Goal: Task Accomplishment & Management: Manage account settings

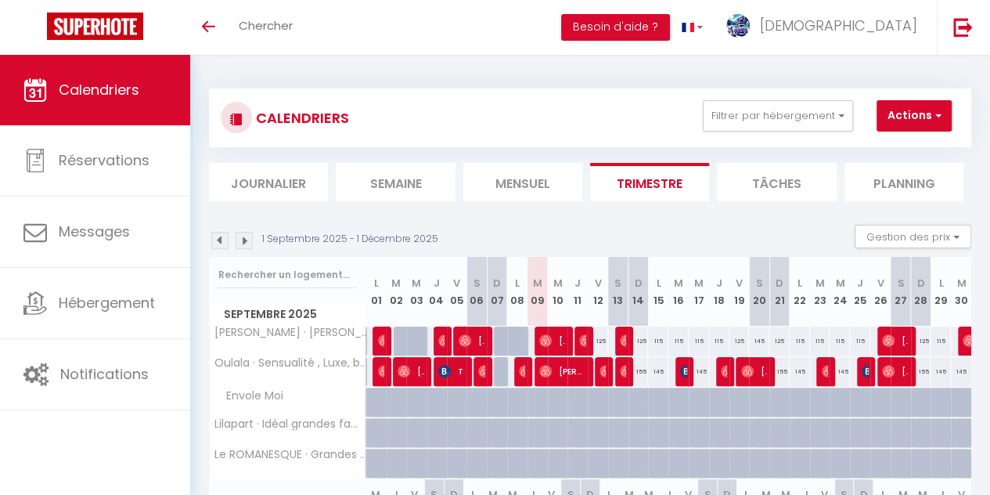
click at [367, 36] on div "Toggle menubar Chercher BUTTON Besoin d'aide ? Christope Paramètres" at bounding box center [545, 27] width 865 height 55
click at [545, 339] on img at bounding box center [545, 340] width 13 height 13
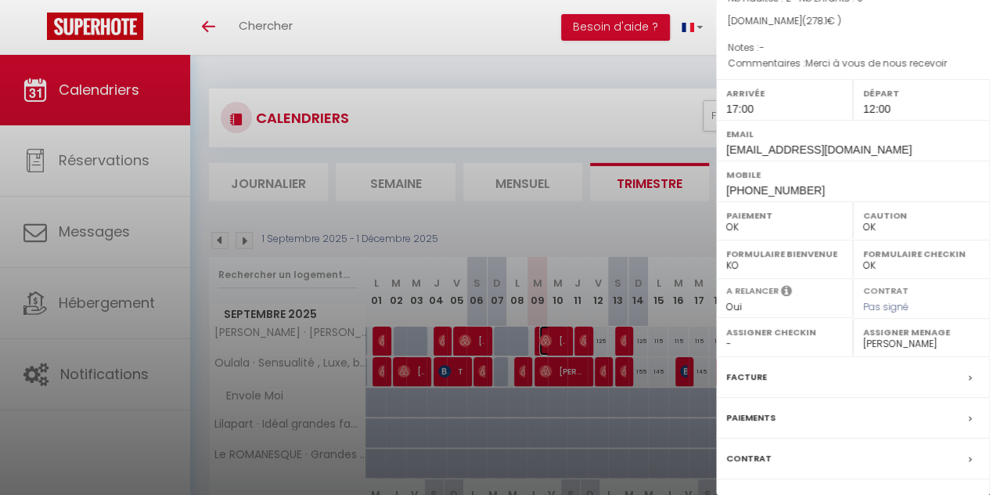
scroll to position [246, 0]
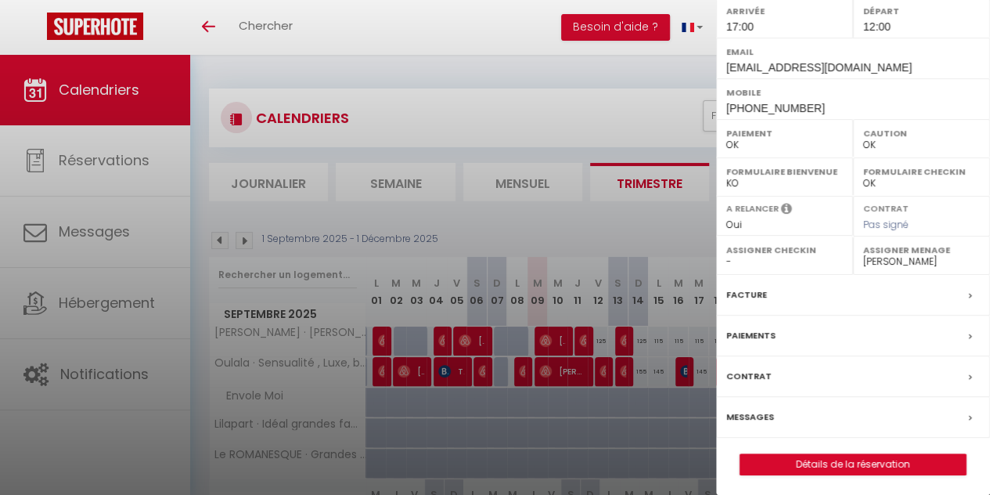
click at [753, 409] on label "Messages" at bounding box center [750, 416] width 48 height 16
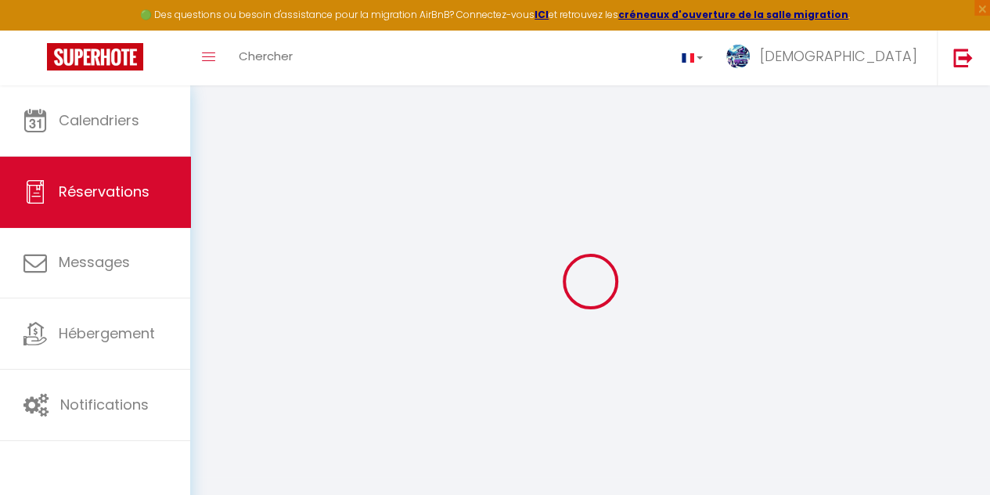
select select
checkbox input "false"
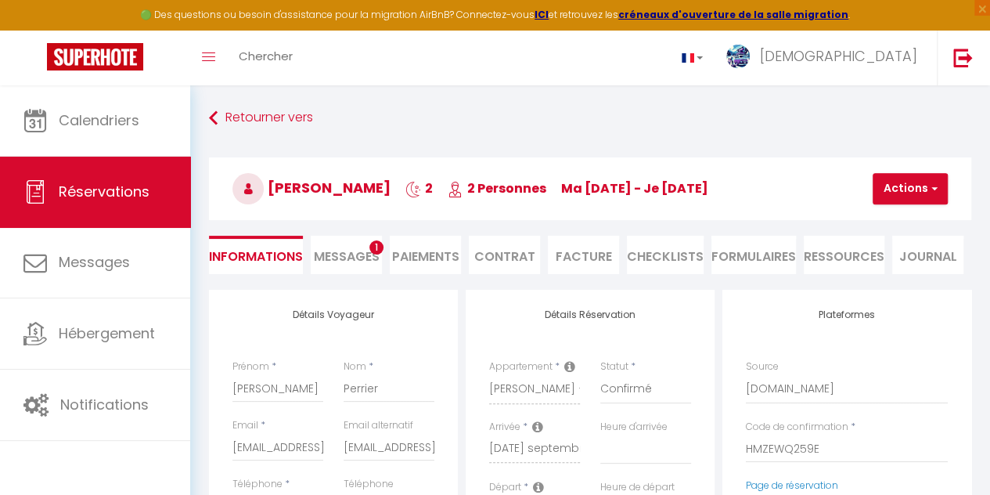
select select
checkbox input "false"
type textarea "Merci à vous de nous recevoir"
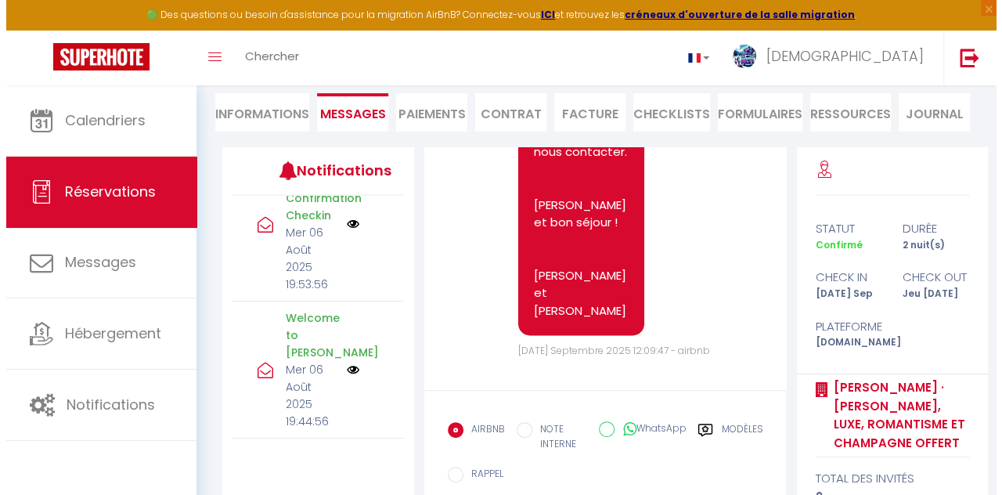
scroll to position [828, 0]
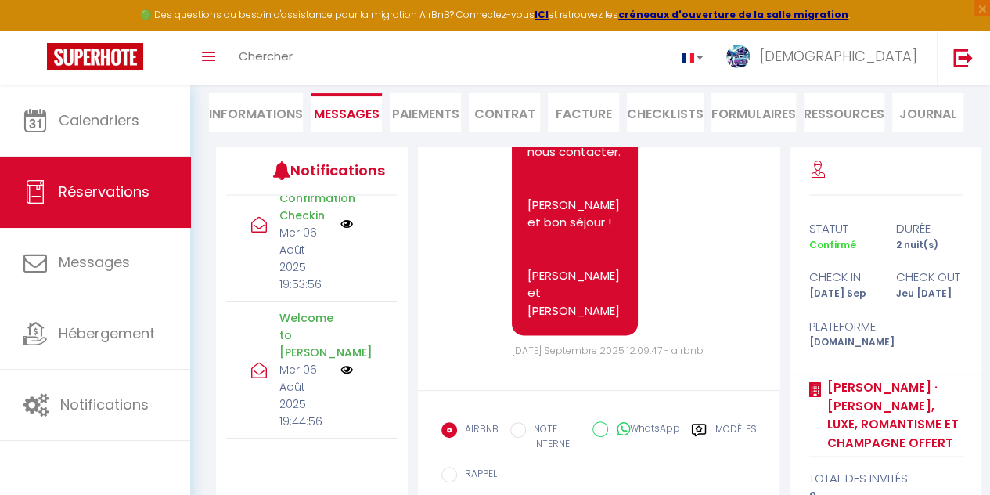
click at [340, 218] on img at bounding box center [346, 224] width 13 height 13
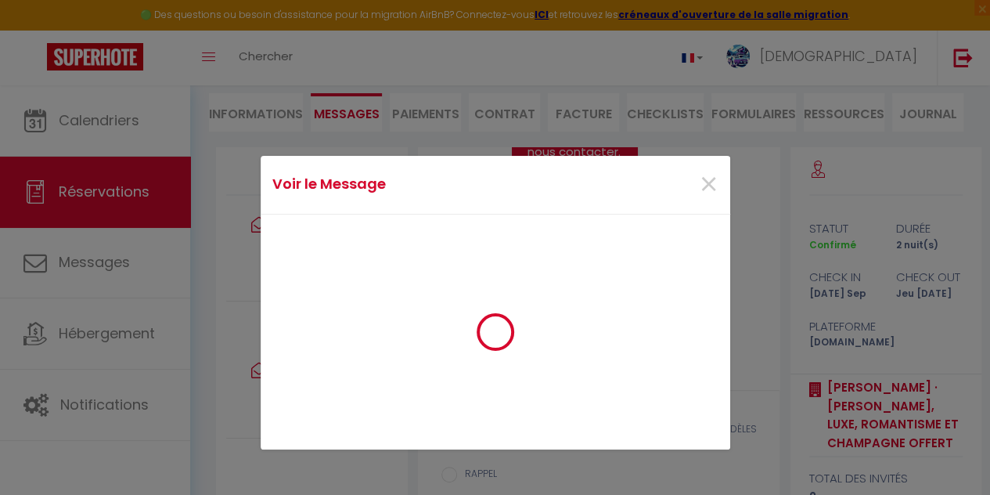
scroll to position [1274, 0]
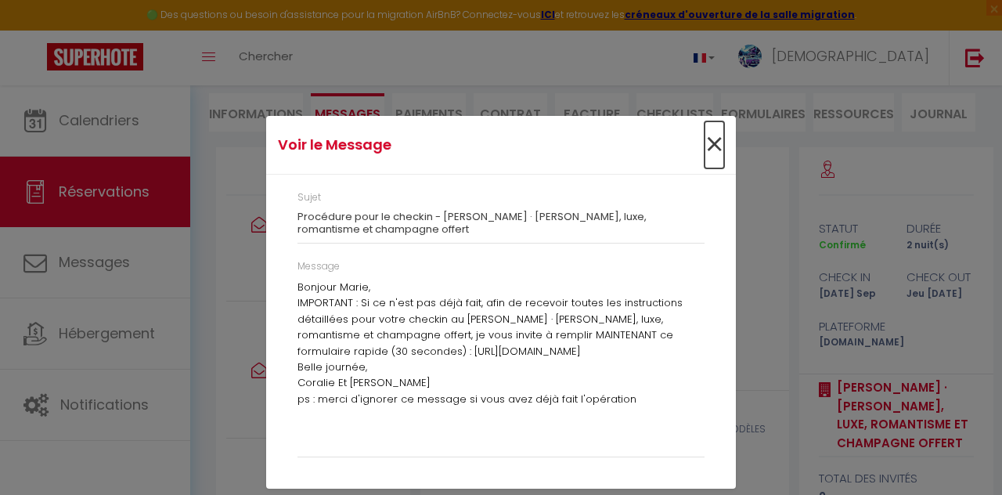
click at [717, 148] on span "×" at bounding box center [714, 144] width 20 height 47
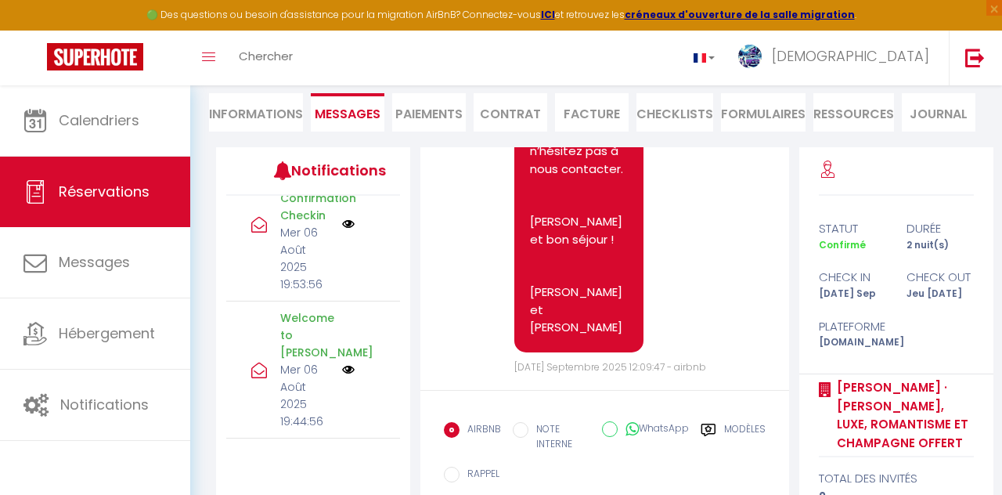
scroll to position [1308, 0]
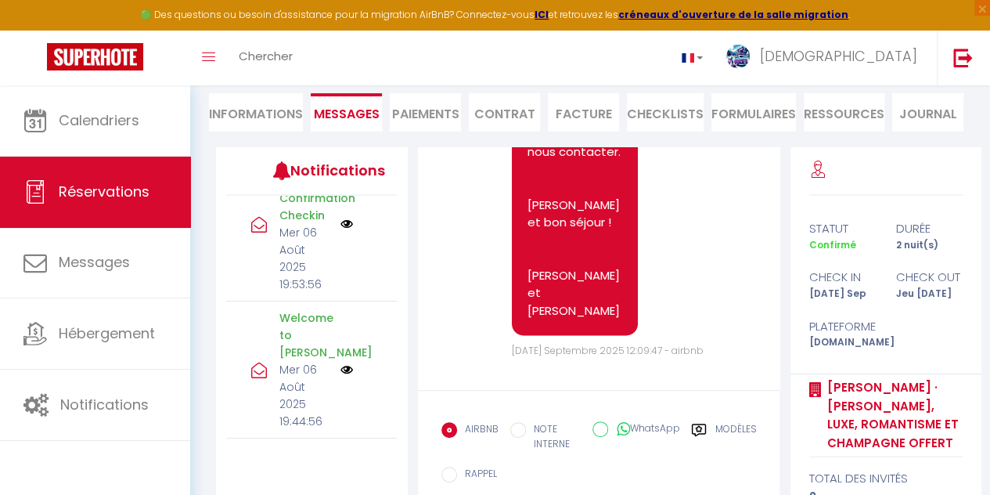
click at [340, 363] on img at bounding box center [346, 369] width 13 height 13
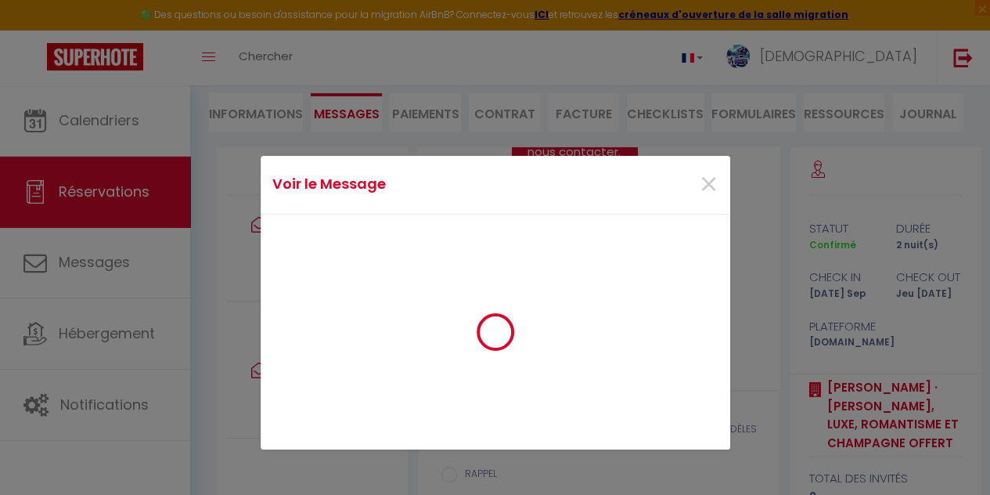
scroll to position [1274, 0]
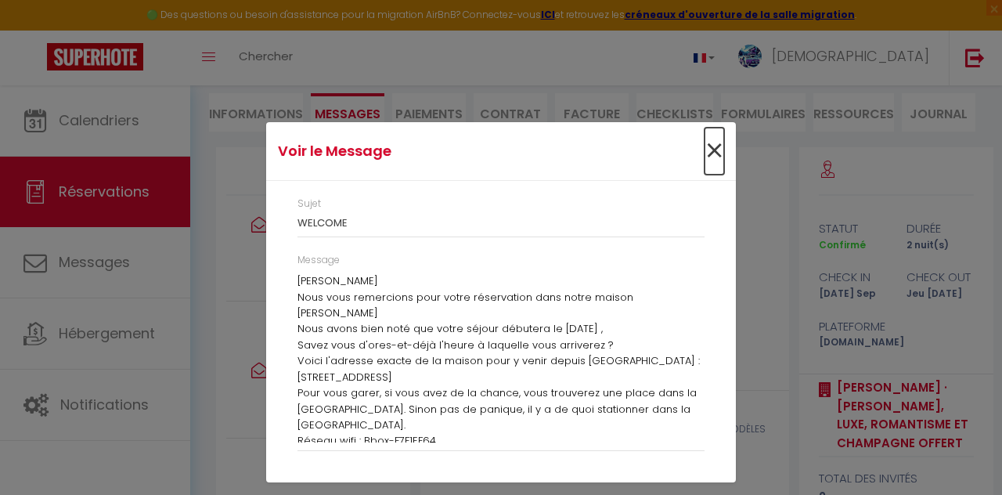
click at [718, 155] on span "×" at bounding box center [714, 151] width 20 height 47
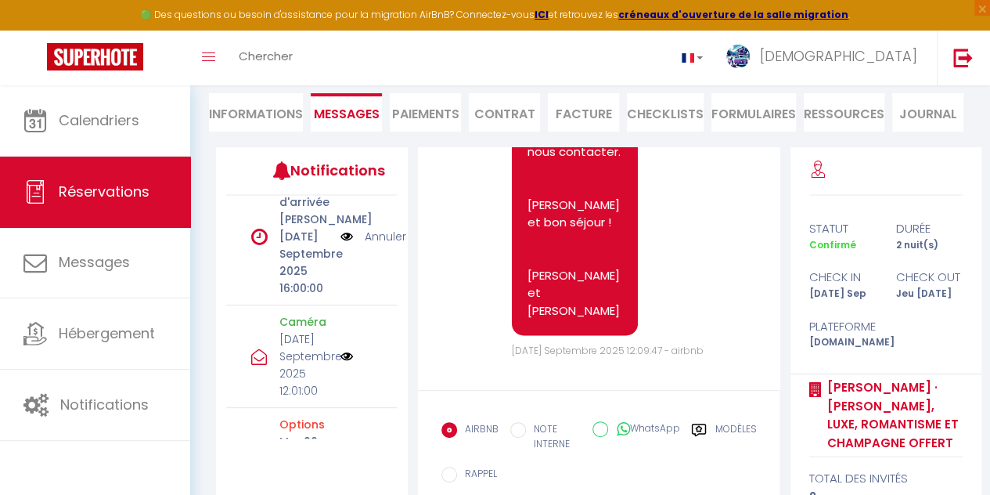
scroll to position [390, 0]
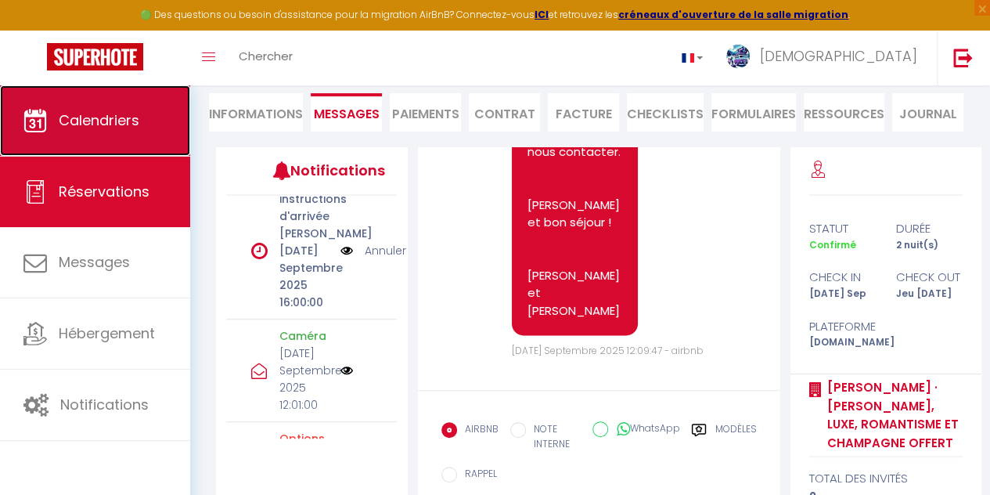
click at [113, 124] on span "Calendriers" at bounding box center [99, 120] width 81 height 20
